Goal: Transaction & Acquisition: Purchase product/service

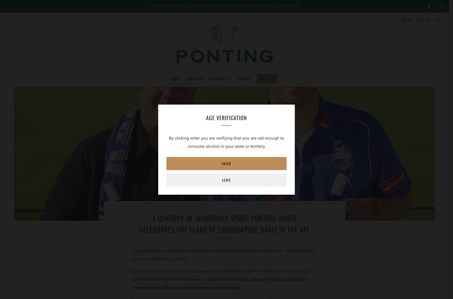
click at [239, 165] on link "Enter" at bounding box center [226, 163] width 120 height 13
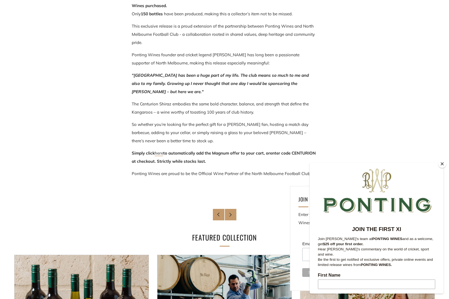
click at [161, 153] on link "here" at bounding box center [159, 154] width 8 height 6
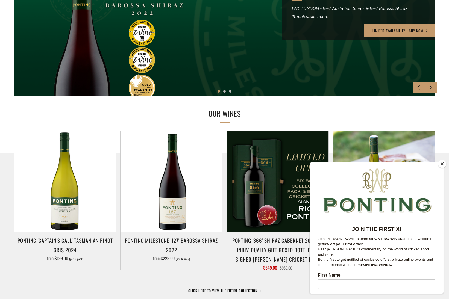
scroll to position [160, 0]
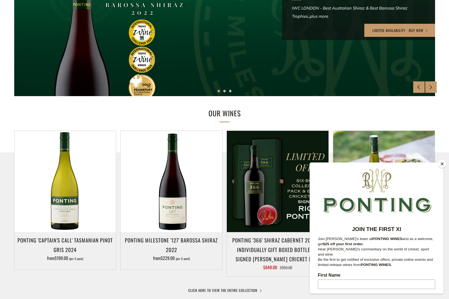
click at [441, 164] on button "Close" at bounding box center [442, 164] width 8 height 8
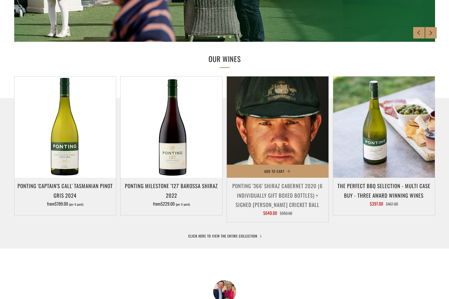
scroll to position [0, 0]
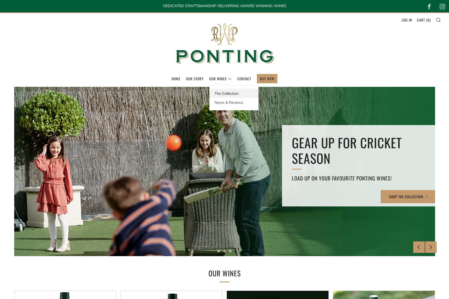
click at [224, 96] on link "The Collection" at bounding box center [234, 93] width 49 height 9
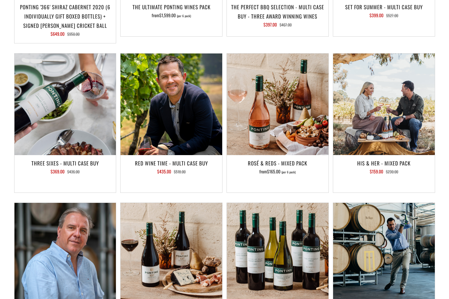
scroll to position [781, 0]
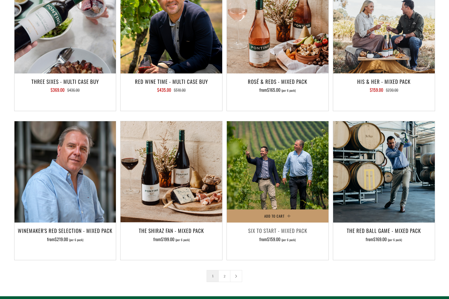
click at [266, 121] on img at bounding box center [278, 172] width 102 height 102
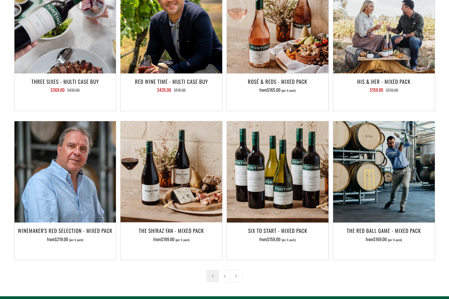
scroll to position [135, 0]
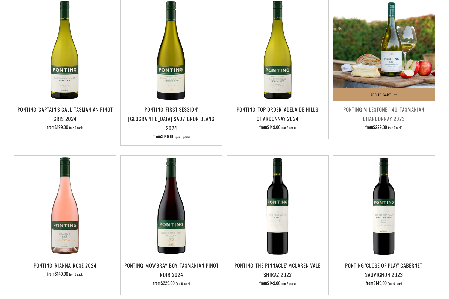
click at [380, 78] on img at bounding box center [384, 51] width 102 height 102
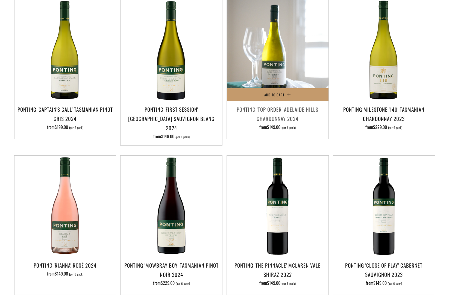
click at [287, 68] on img at bounding box center [278, 51] width 102 height 102
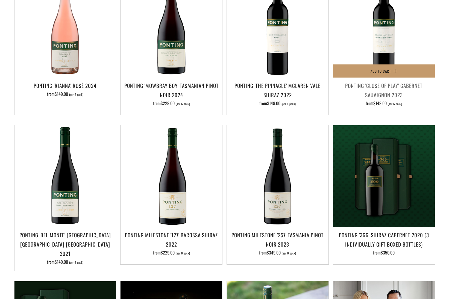
scroll to position [355, 0]
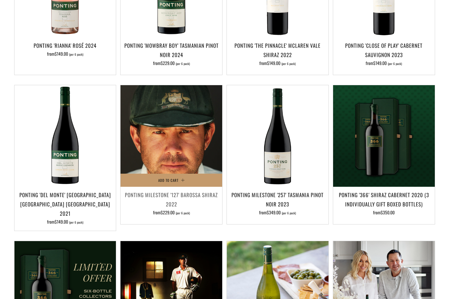
click at [186, 145] on img at bounding box center [172, 136] width 102 height 102
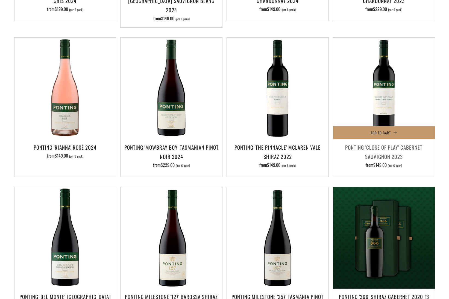
scroll to position [376, 0]
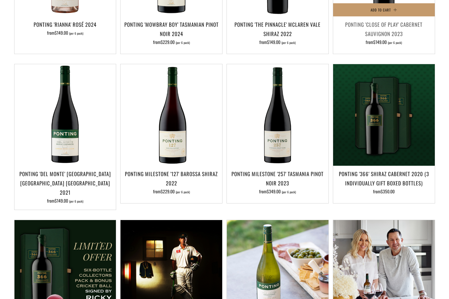
click at [363, 26] on h3 "Ponting 'Close of Play' Cabernet Sauvignon 2023" at bounding box center [384, 29] width 96 height 19
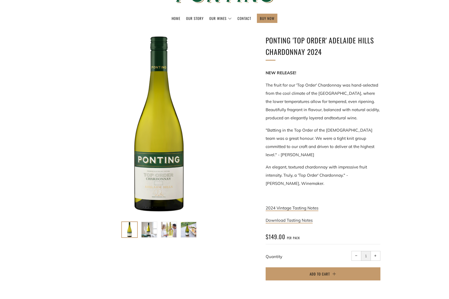
scroll to position [93, 0]
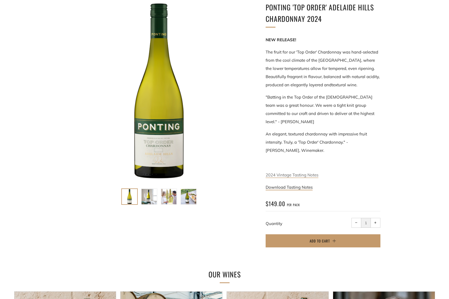
click at [301, 172] on link "2024 Vintage Tasting Notes" at bounding box center [292, 175] width 53 height 6
click at [342, 235] on button "Add to Cart" at bounding box center [323, 241] width 115 height 13
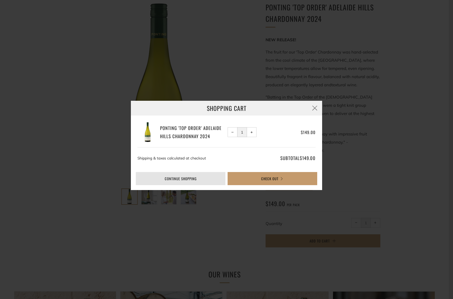
click at [203, 176] on link "Continue shopping" at bounding box center [181, 178] width 90 height 13
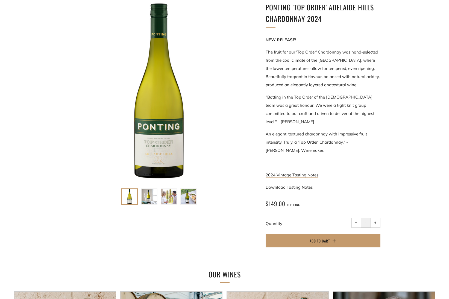
scroll to position [94, 0]
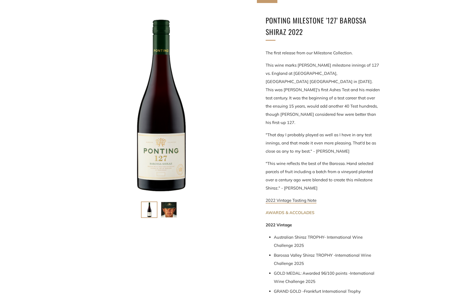
scroll to position [18, 0]
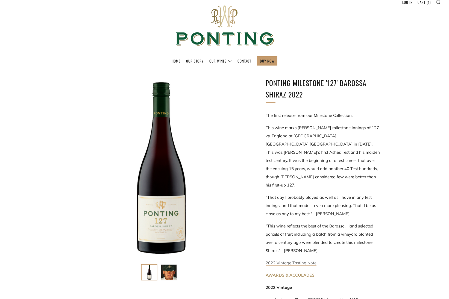
click at [280, 260] on link "2022 Vintage Tasting Note" at bounding box center [291, 263] width 51 height 6
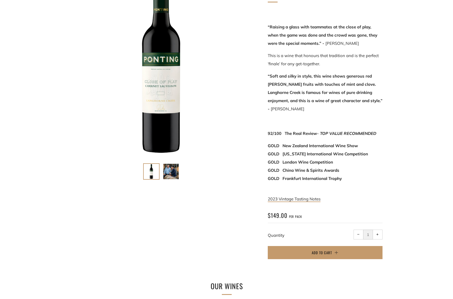
scroll to position [165, 0]
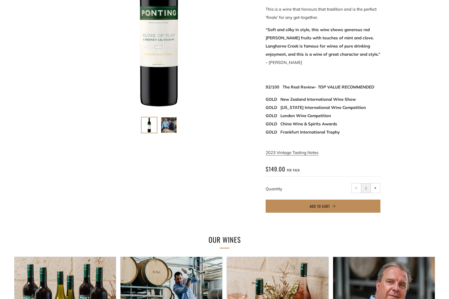
click at [336, 200] on button "Add to Cart" at bounding box center [323, 206] width 115 height 13
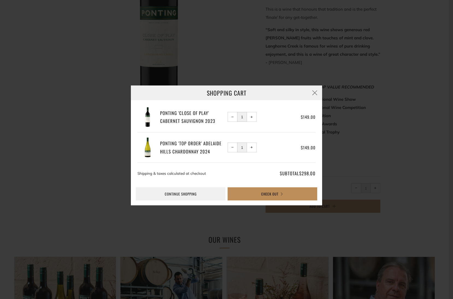
click at [250, 193] on button "Check Out" at bounding box center [273, 194] width 90 height 13
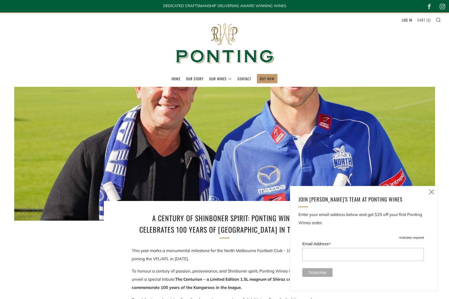
click at [425, 19] on link "Cart ( 2 )" at bounding box center [423, 20] width 13 height 9
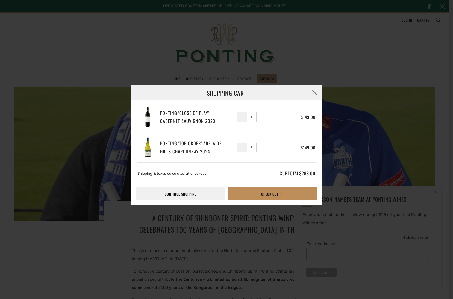
click at [260, 197] on button "Check Out" at bounding box center [273, 194] width 90 height 13
